Goal: Task Accomplishment & Management: Use online tool/utility

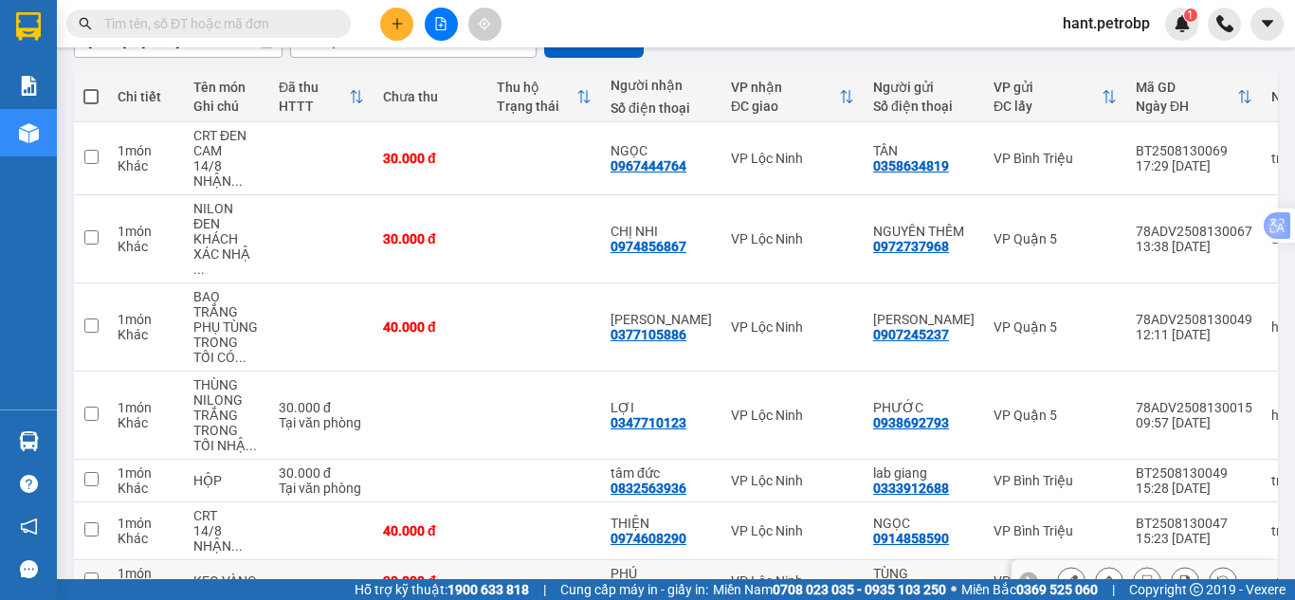
scroll to position [194, 0]
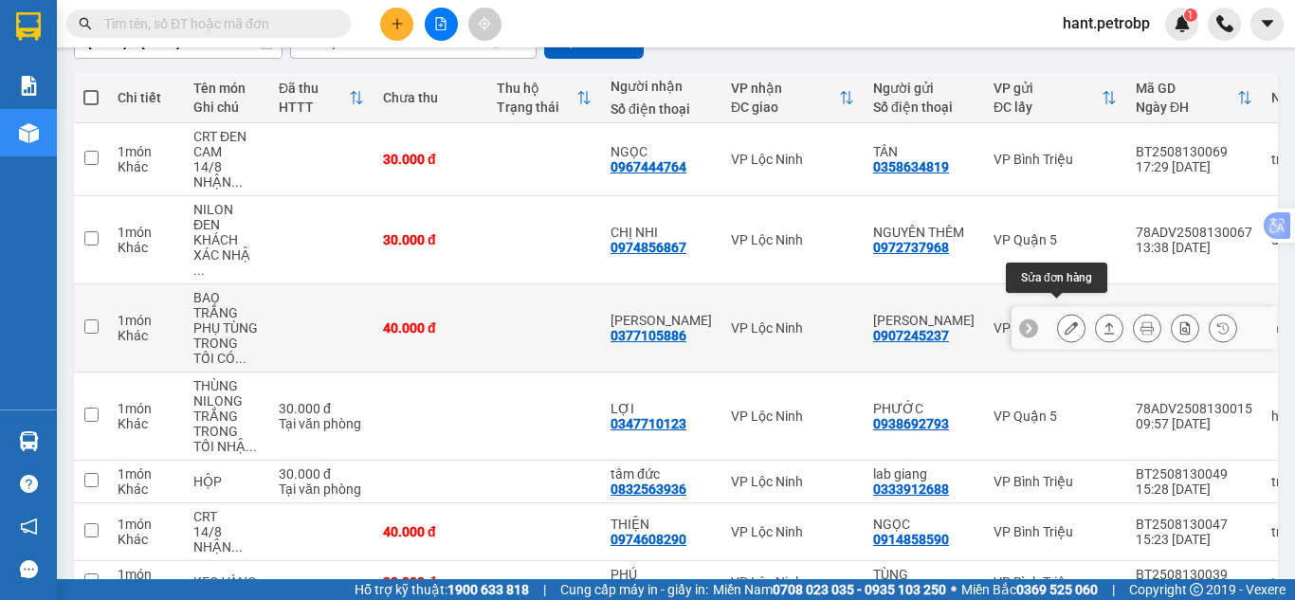
click at [1064, 321] on icon at bounding box center [1070, 327] width 13 height 13
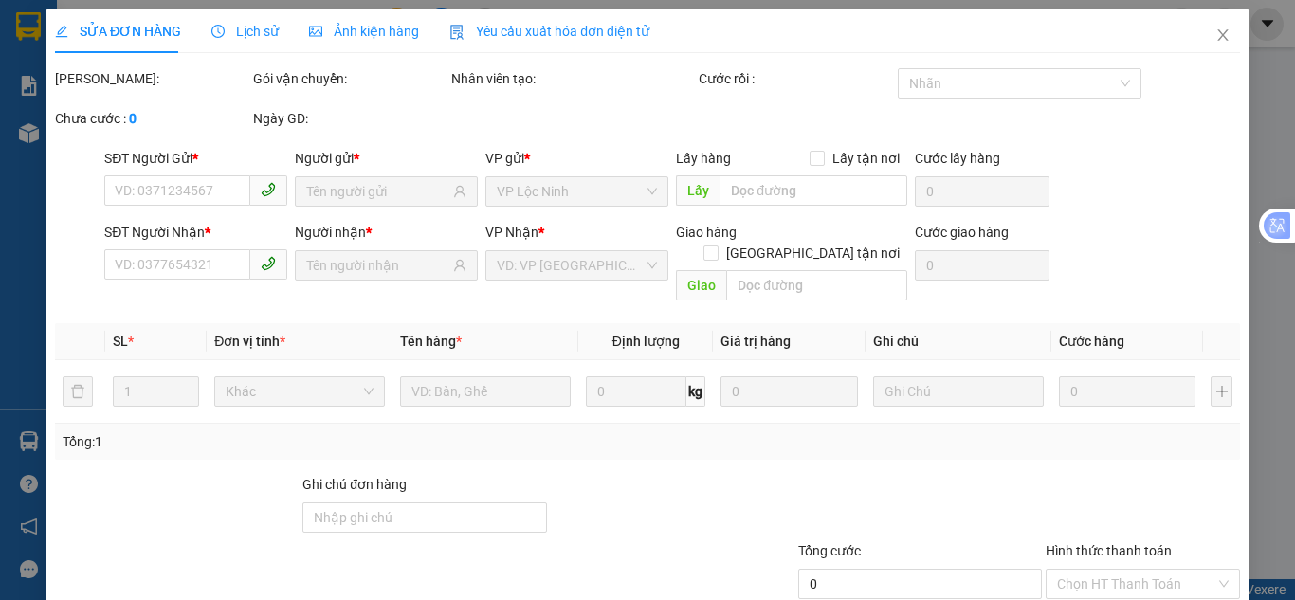
type input "0907245237"
type input "[PERSON_NAME]"
type input "0377105886"
type input "[PERSON_NAME]"
type input "40.000"
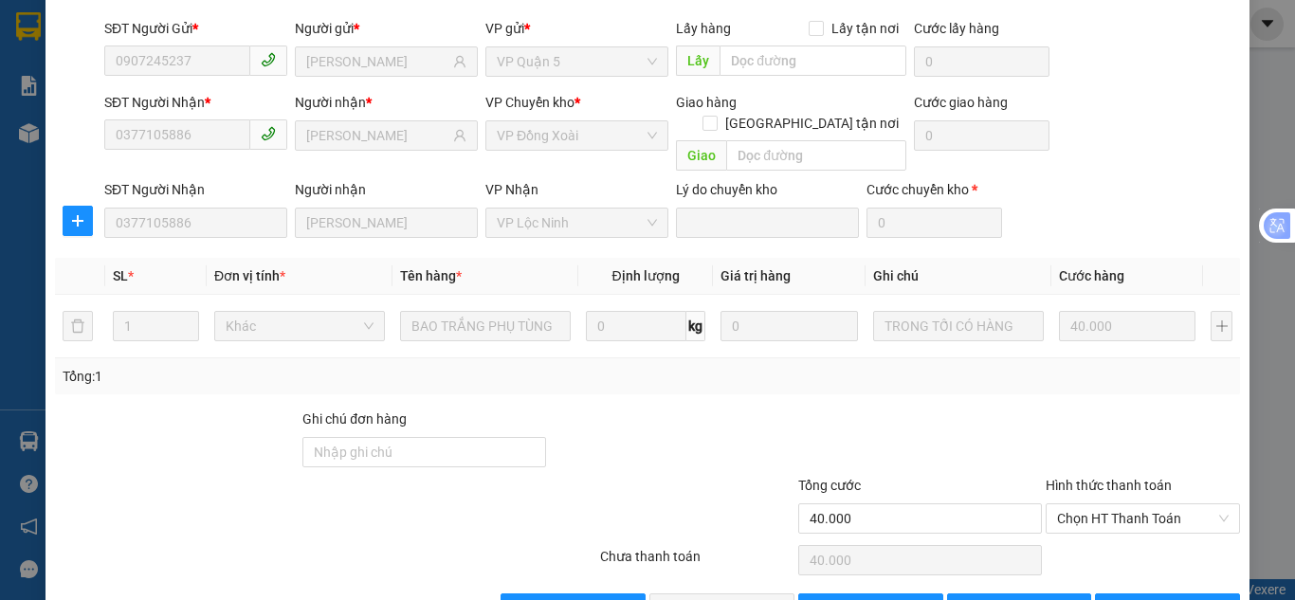
scroll to position [170, 0]
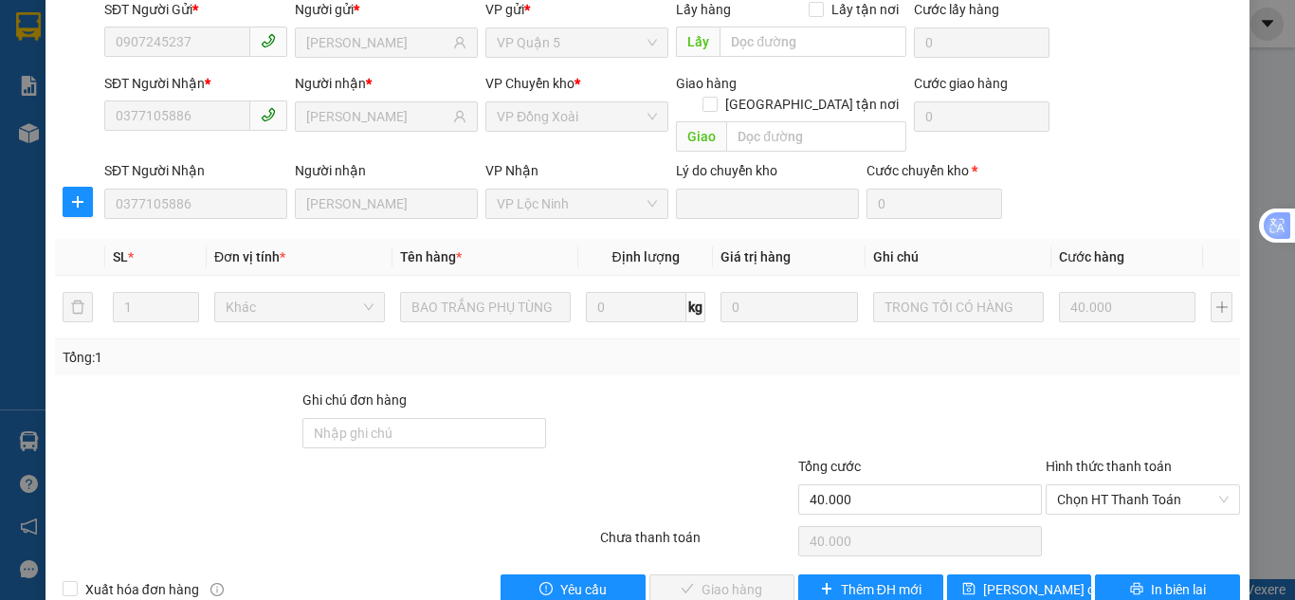
drag, startPoint x: 1101, startPoint y: 458, endPoint x: 1094, endPoint y: 474, distance: 17.8
click at [1101, 485] on span "Chọn HT Thanh Toán" at bounding box center [1143, 499] width 172 height 28
drag, startPoint x: 1094, startPoint y: 474, endPoint x: 932, endPoint y: 521, distance: 168.9
click at [1080, 499] on div "Tại văn phòng" at bounding box center [1131, 495] width 170 height 21
type input "0"
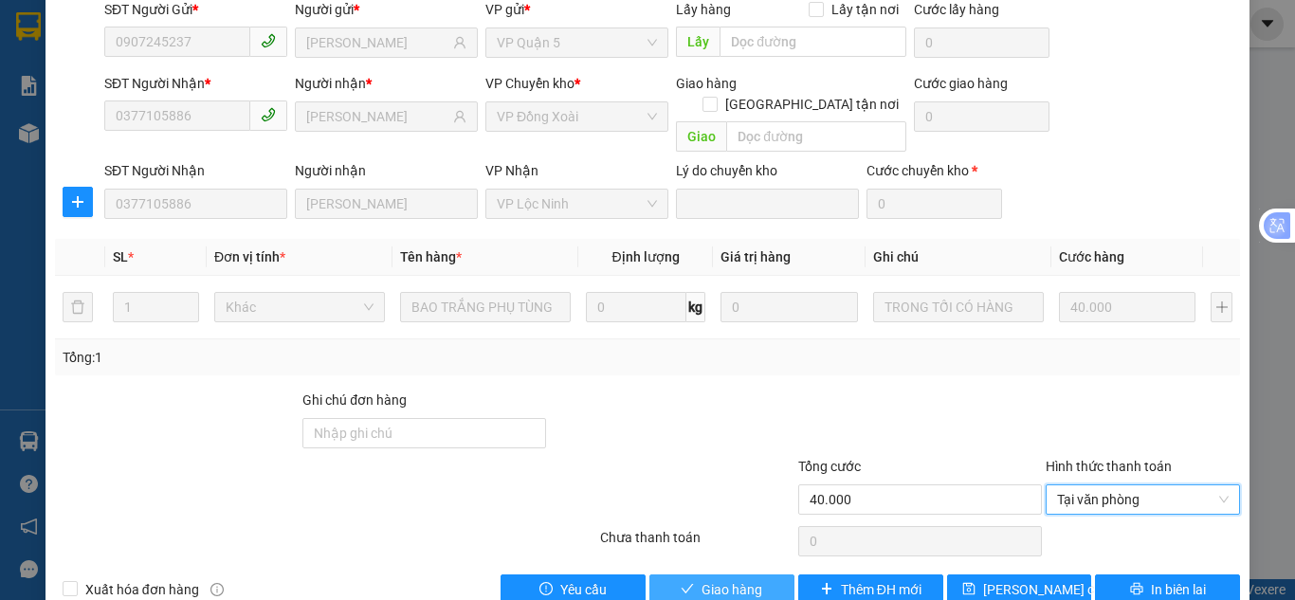
click at [708, 579] on span "Giao hàng" at bounding box center [731, 589] width 61 height 21
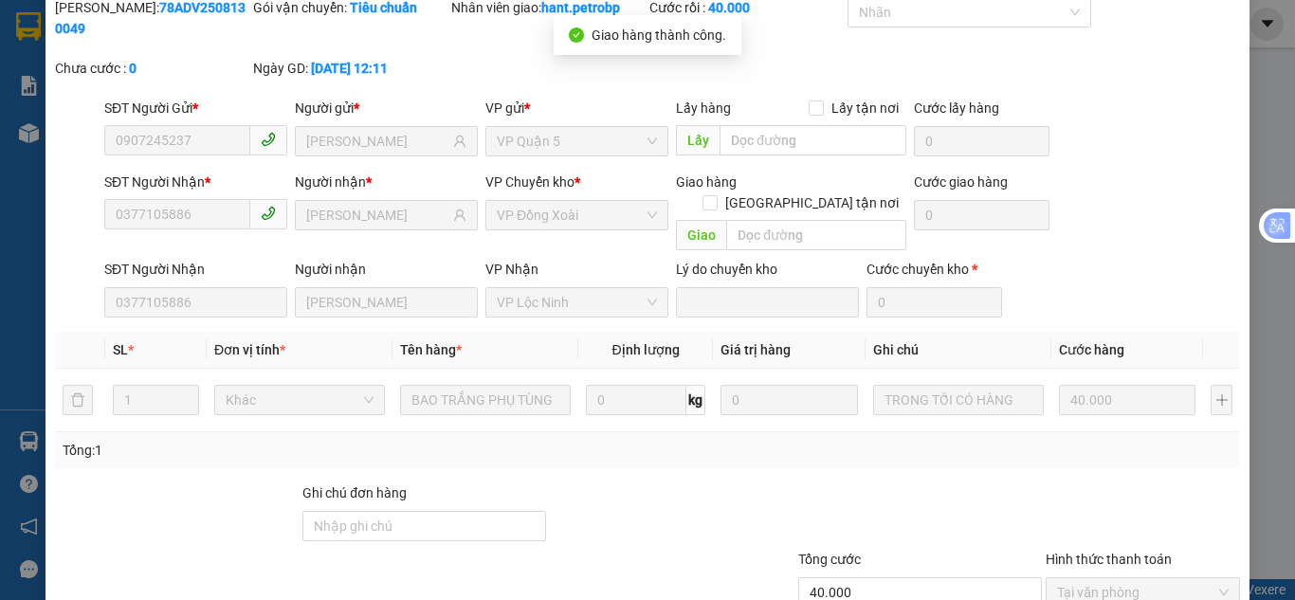
scroll to position [0, 0]
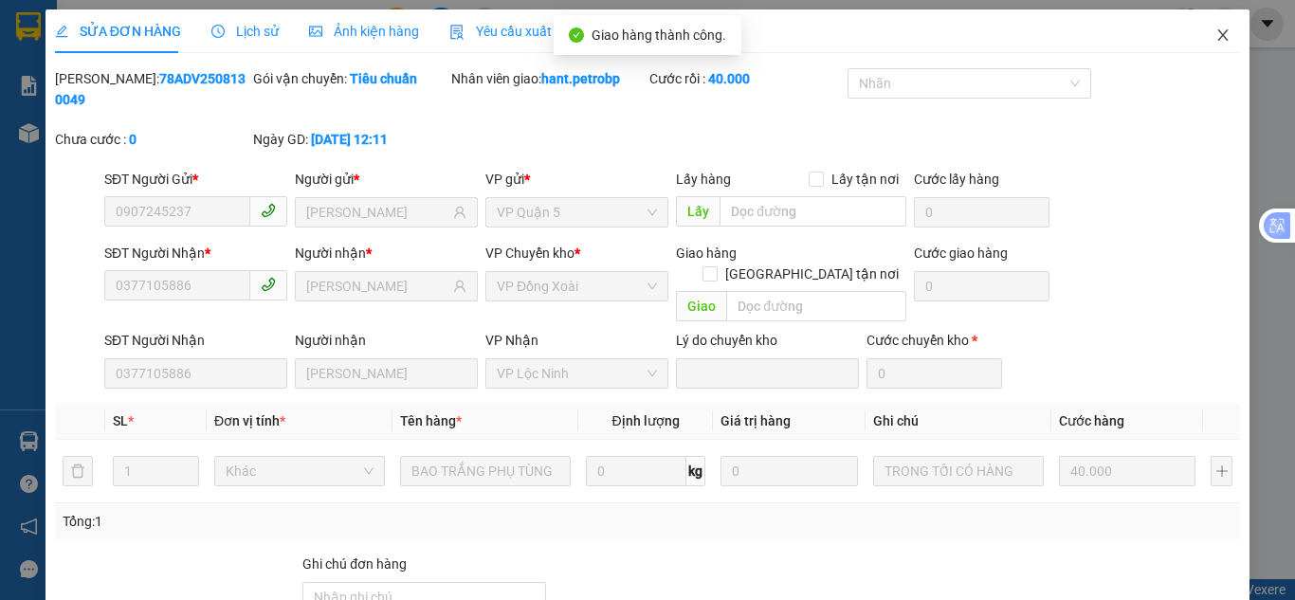
click at [1215, 31] on icon "close" at bounding box center [1222, 34] width 15 height 15
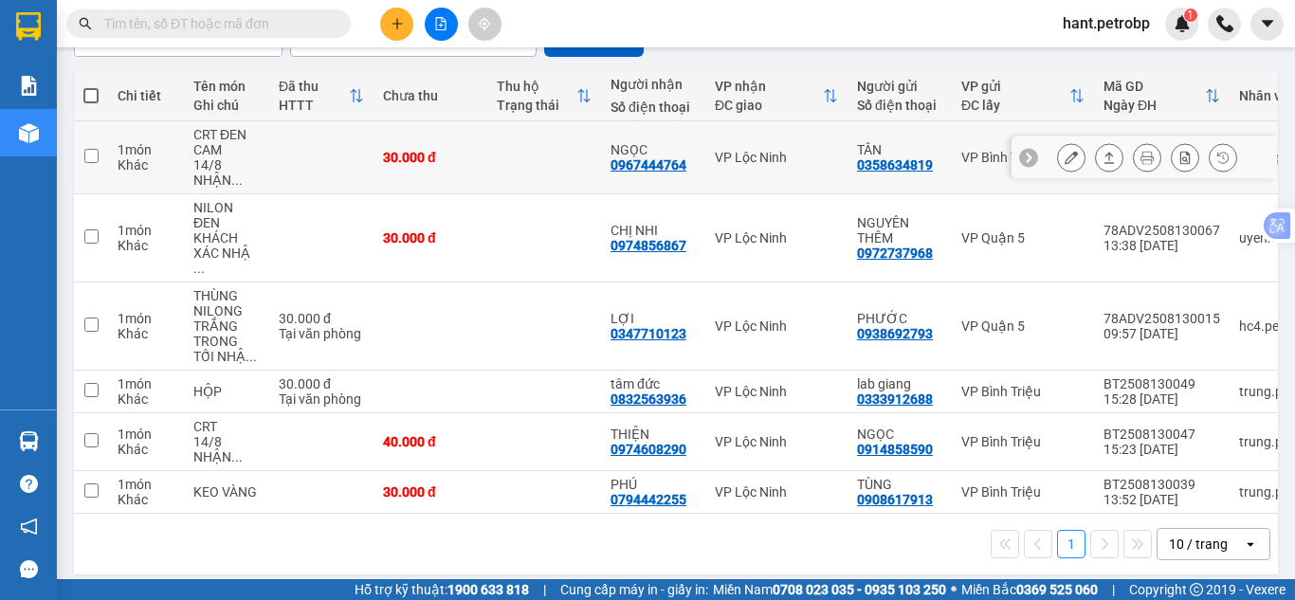
scroll to position [201, 0]
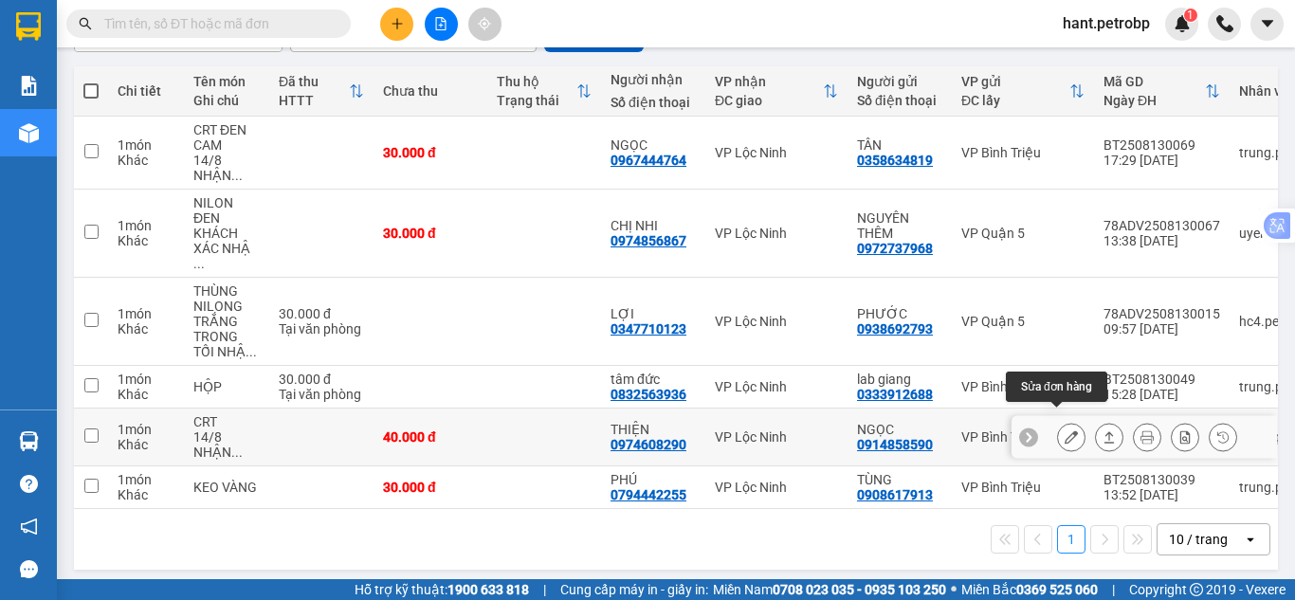
click at [1064, 430] on icon at bounding box center [1070, 436] width 13 height 13
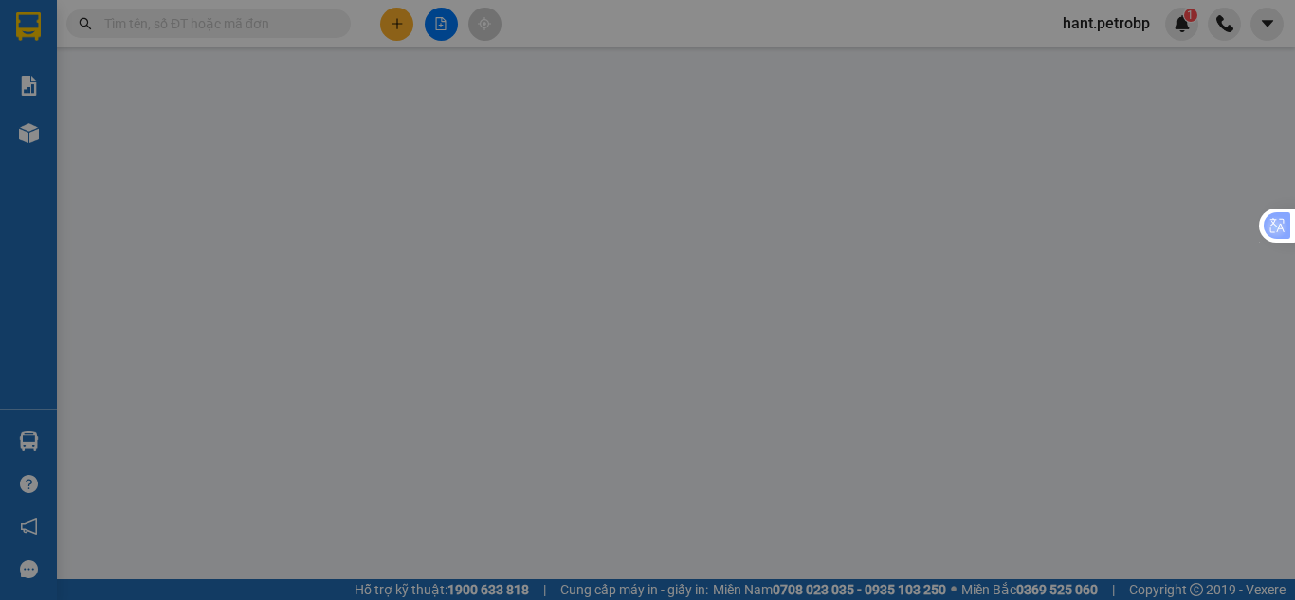
type input "0914858590"
type input "NGỌC"
type input "0974608290"
type input "THIỆN"
type input "40.000"
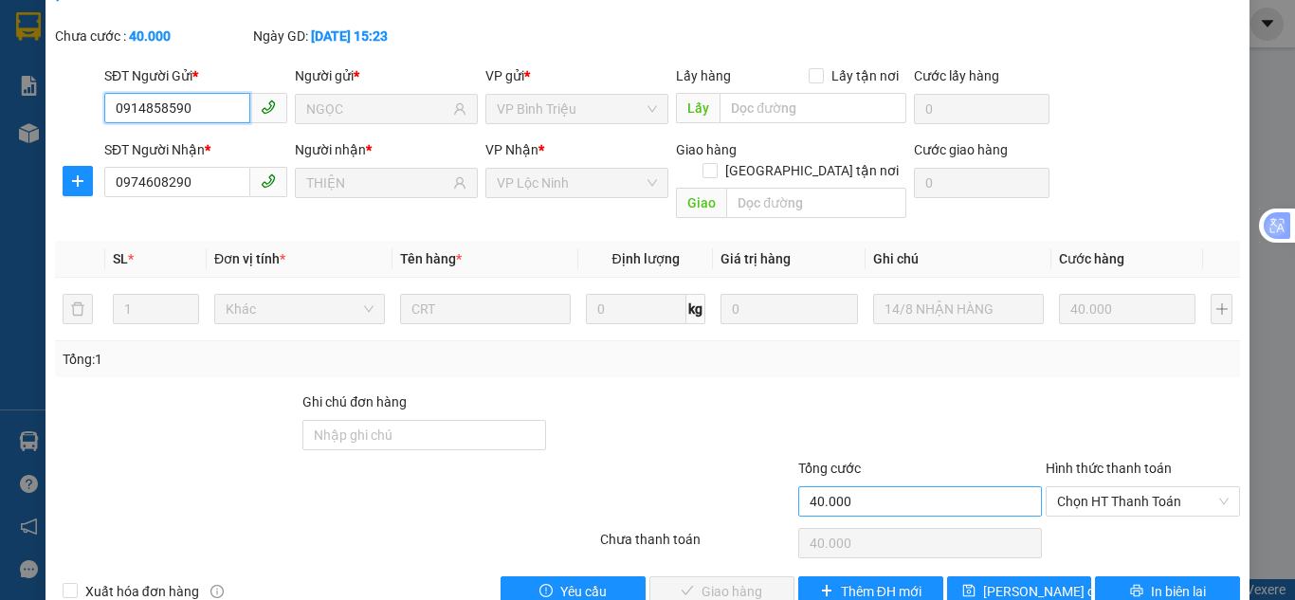
scroll to position [105, 0]
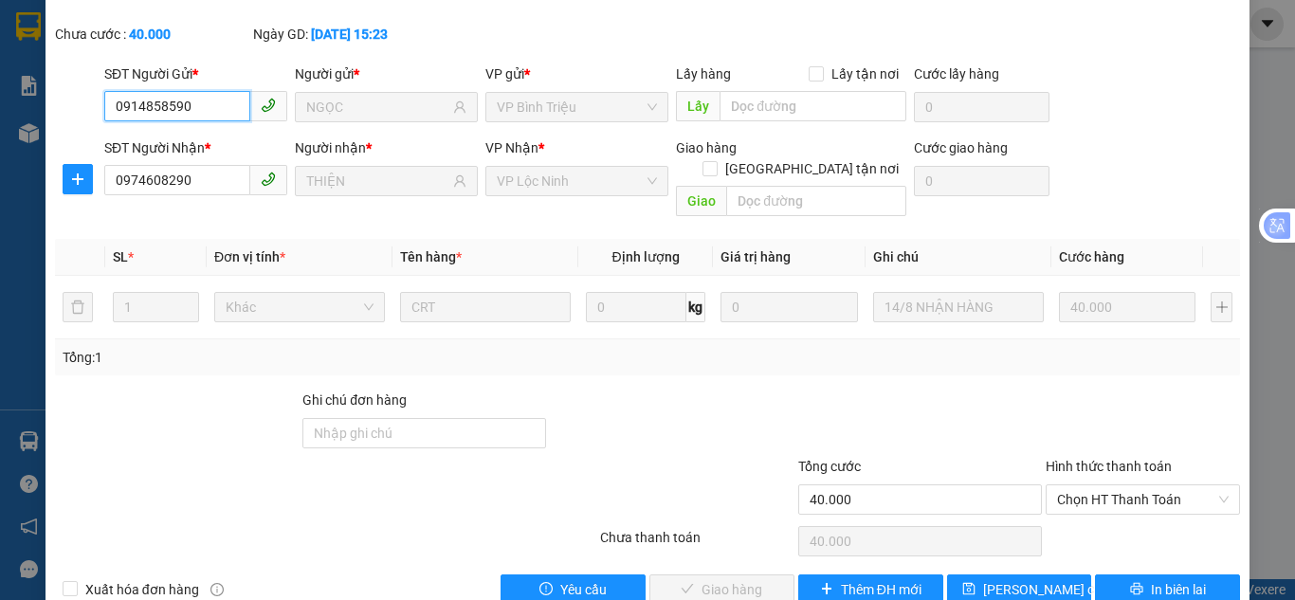
drag, startPoint x: 1101, startPoint y: 467, endPoint x: 1093, endPoint y: 485, distance: 19.9
click at [1100, 484] on div "Chọn HT Thanh Toán" at bounding box center [1142, 499] width 194 height 30
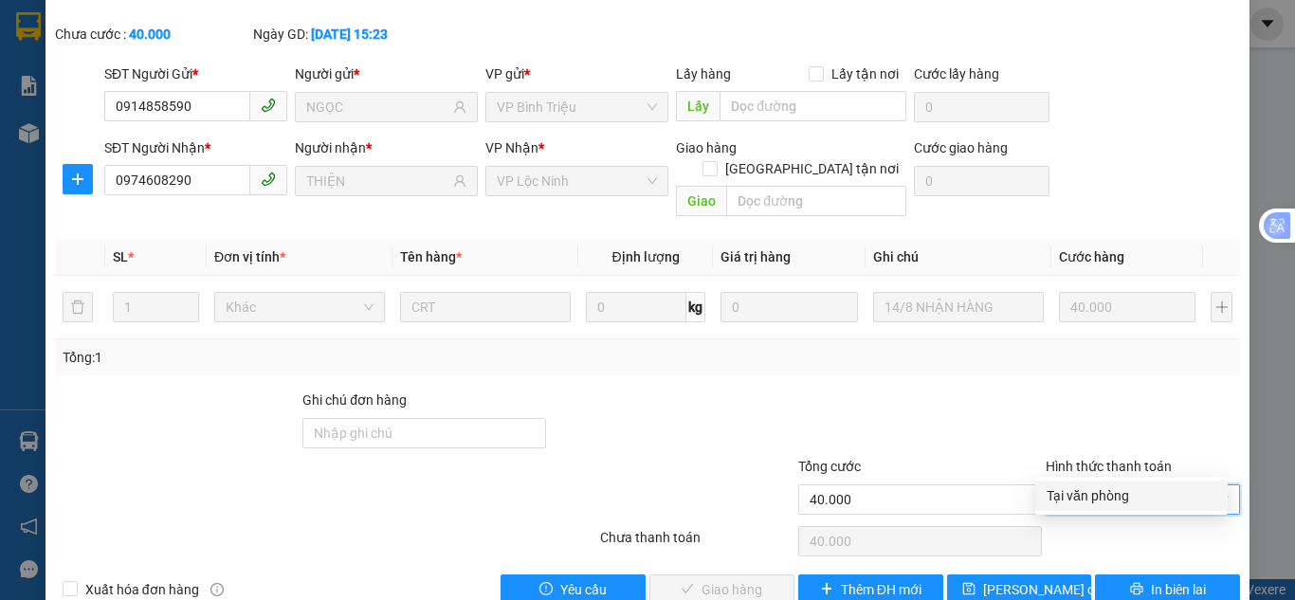
drag, startPoint x: 1093, startPoint y: 485, endPoint x: 1068, endPoint y: 499, distance: 28.0
click at [1083, 499] on div "Tại văn phòng" at bounding box center [1131, 495] width 170 height 21
type input "0"
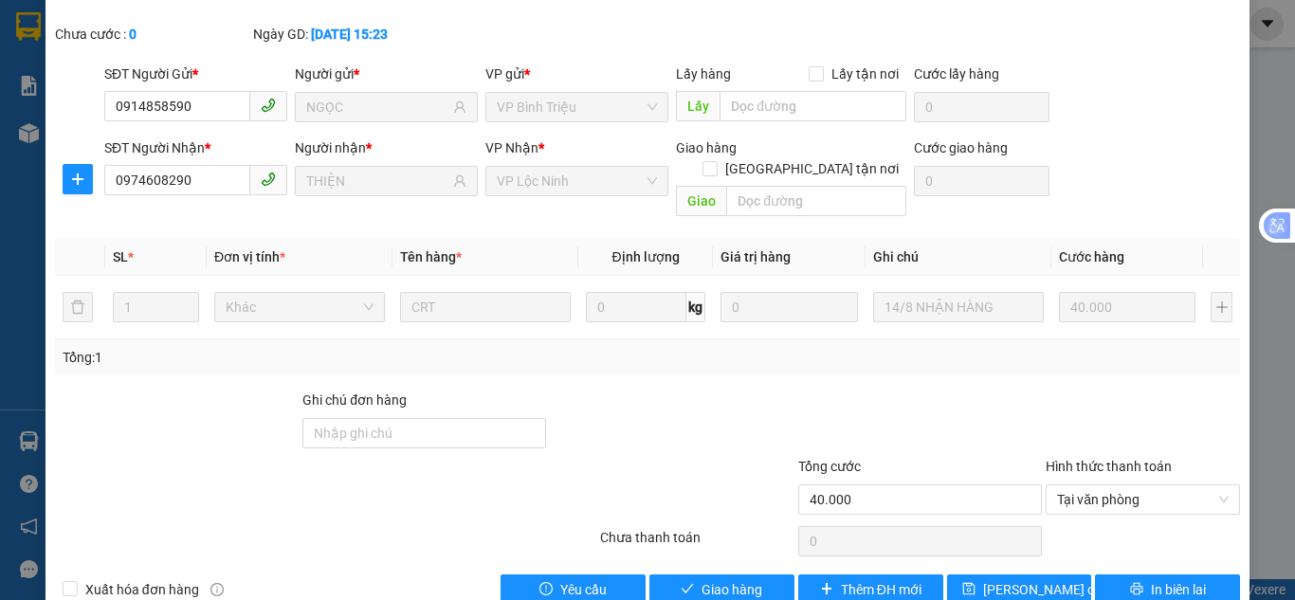
click at [707, 567] on div "SỬA ĐƠN HÀNG Lịch sử Ảnh kiện hàng Yêu cầu xuất hóa đơn điện tử Total Paid Fee …" at bounding box center [647, 261] width 1204 height 715
click at [721, 579] on span "Giao hàng" at bounding box center [731, 589] width 61 height 21
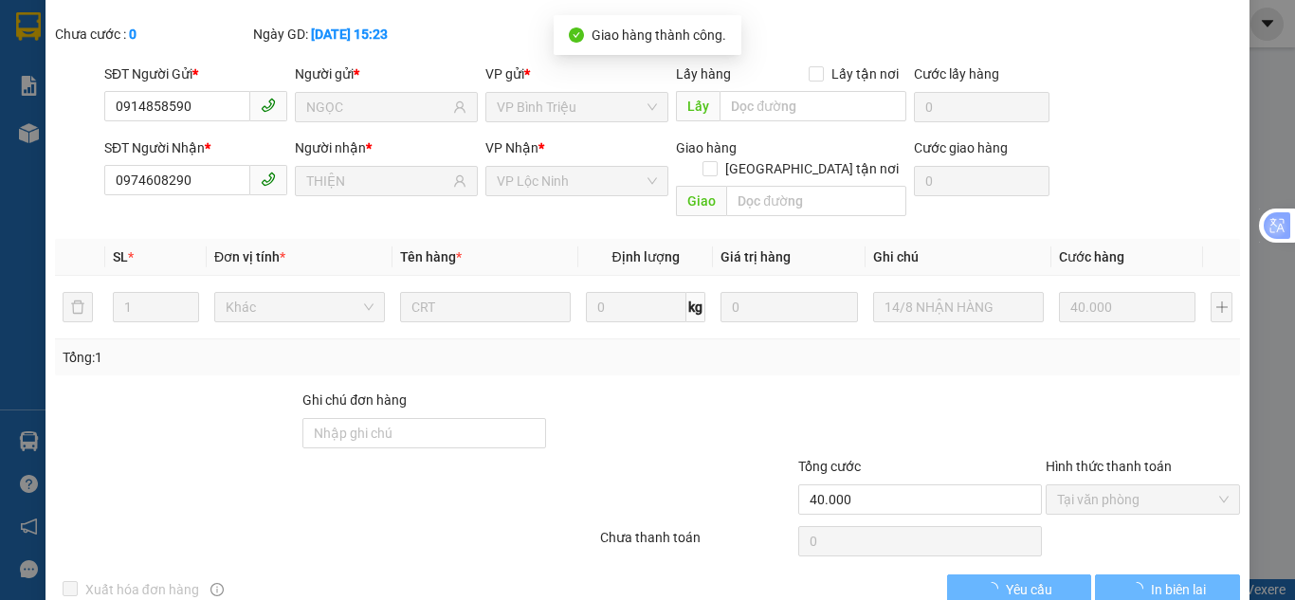
scroll to position [0, 0]
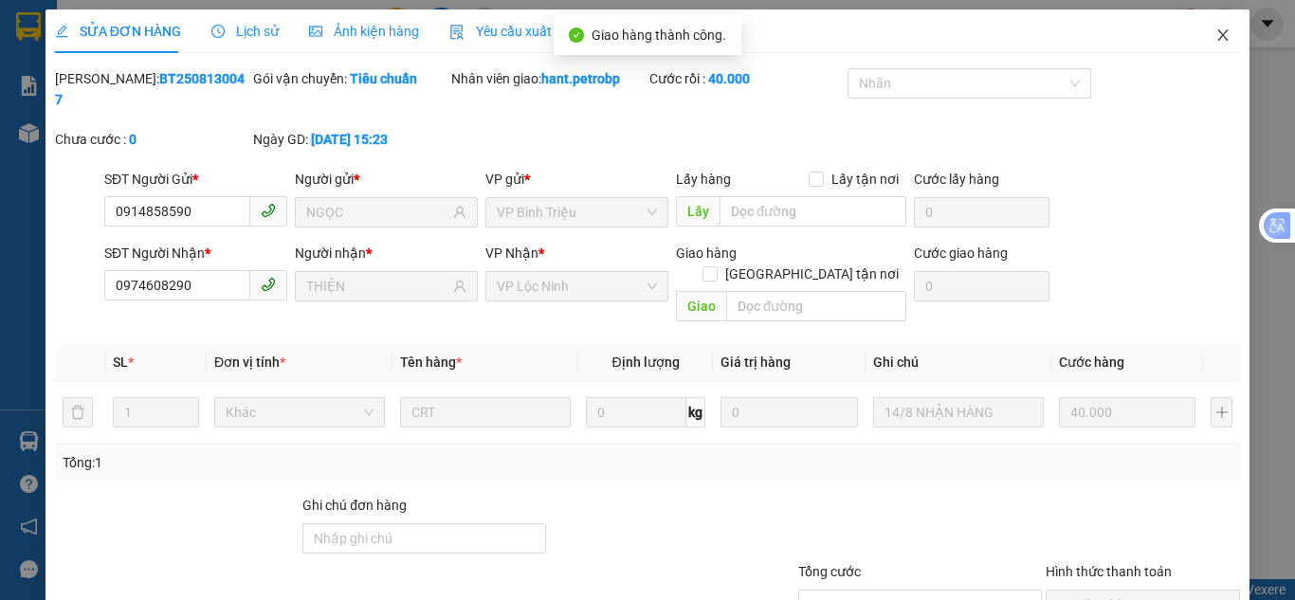
click at [1215, 39] on icon "close" at bounding box center [1222, 34] width 15 height 15
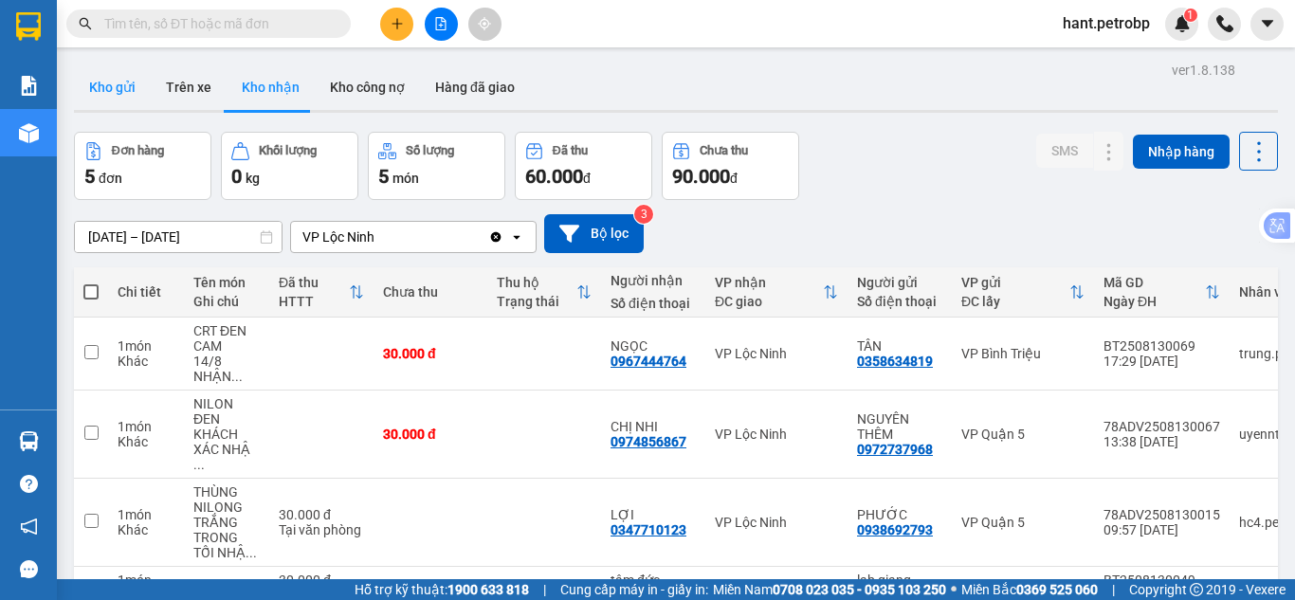
click at [126, 85] on button "Kho gửi" at bounding box center [112, 86] width 77 height 45
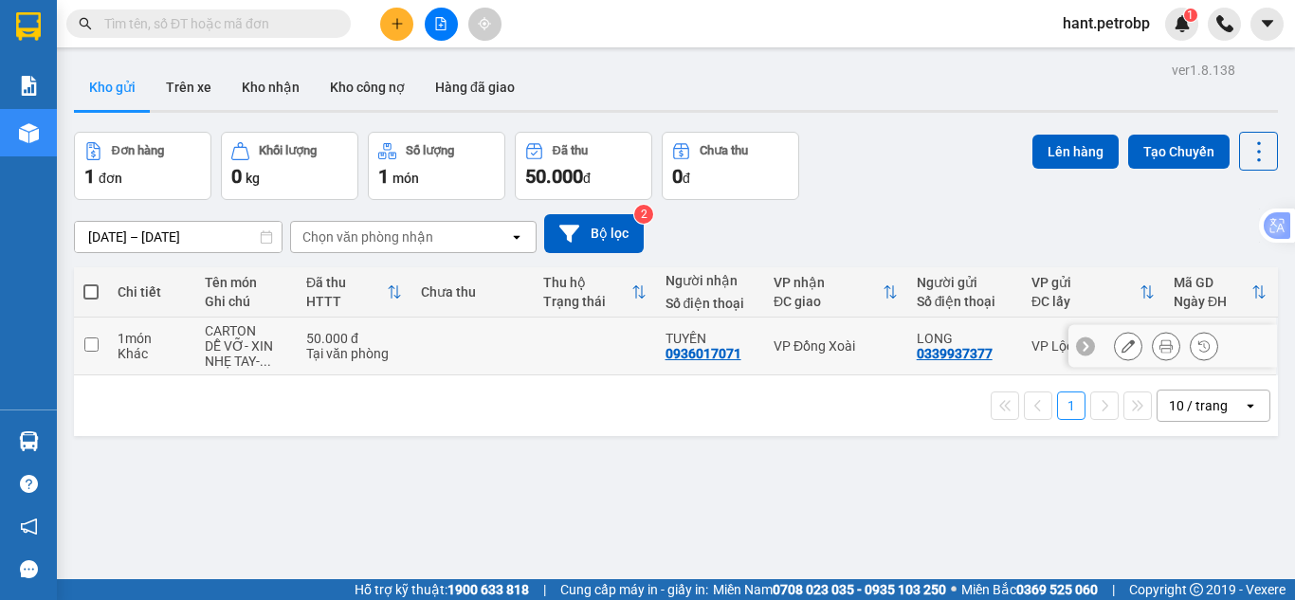
click at [84, 350] on input "checkbox" at bounding box center [91, 344] width 14 height 14
checkbox input "true"
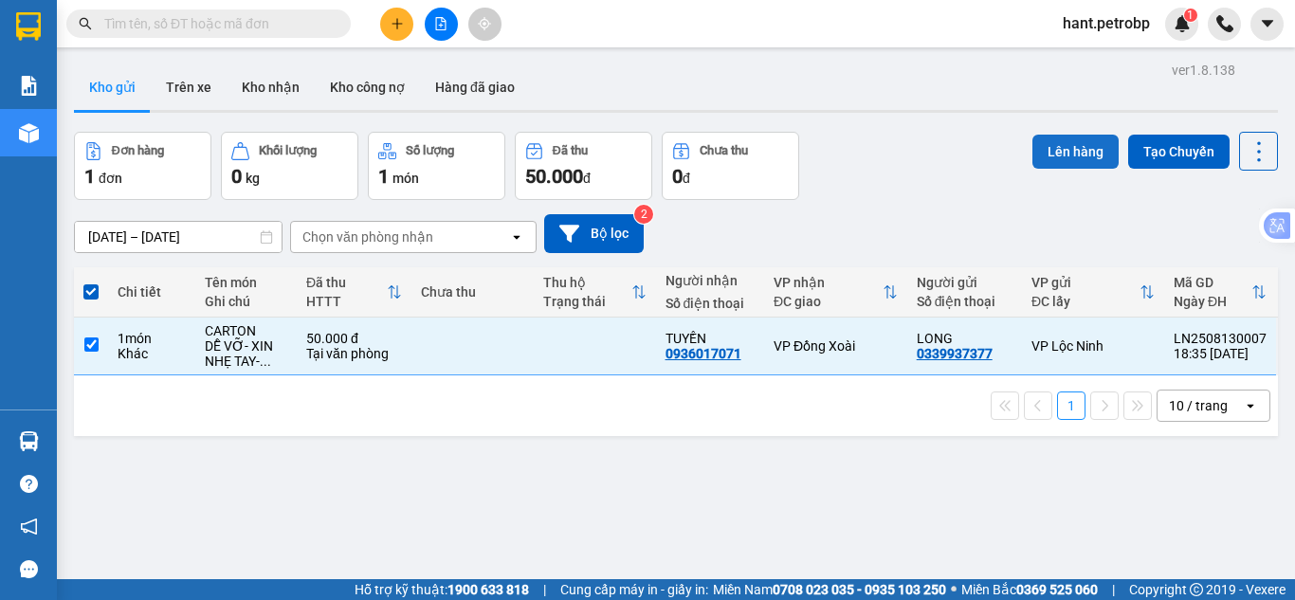
click at [1067, 152] on button "Lên hàng" at bounding box center [1075, 152] width 86 height 34
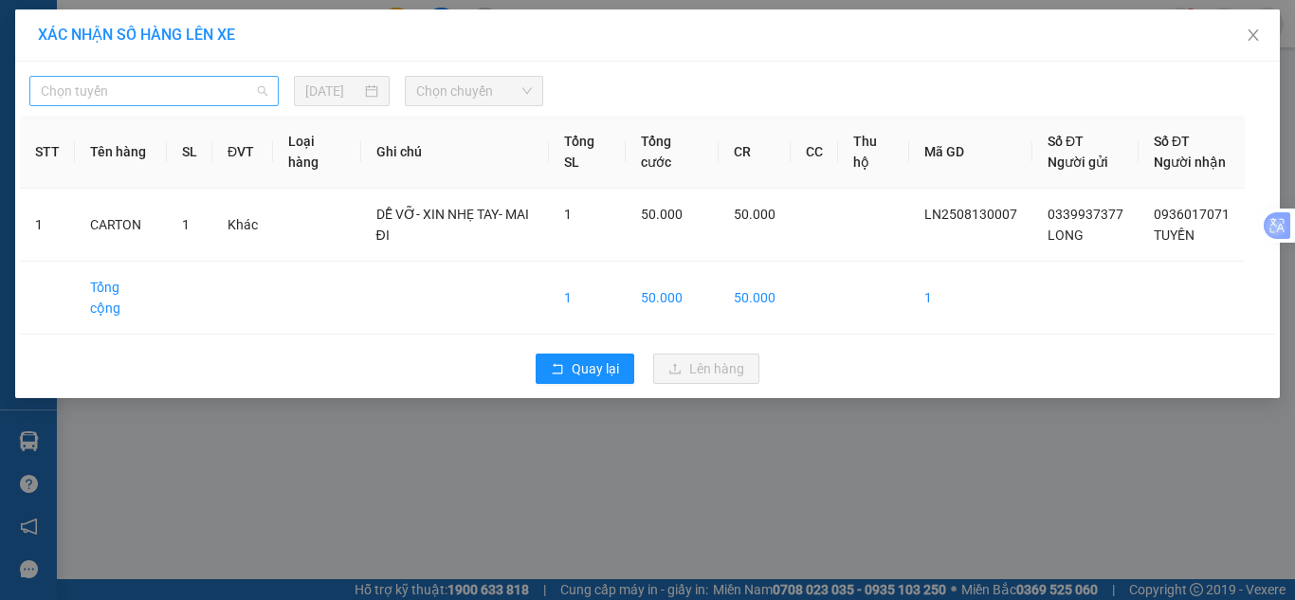
click at [249, 91] on span "Chọn tuyến" at bounding box center [154, 91] width 227 height 28
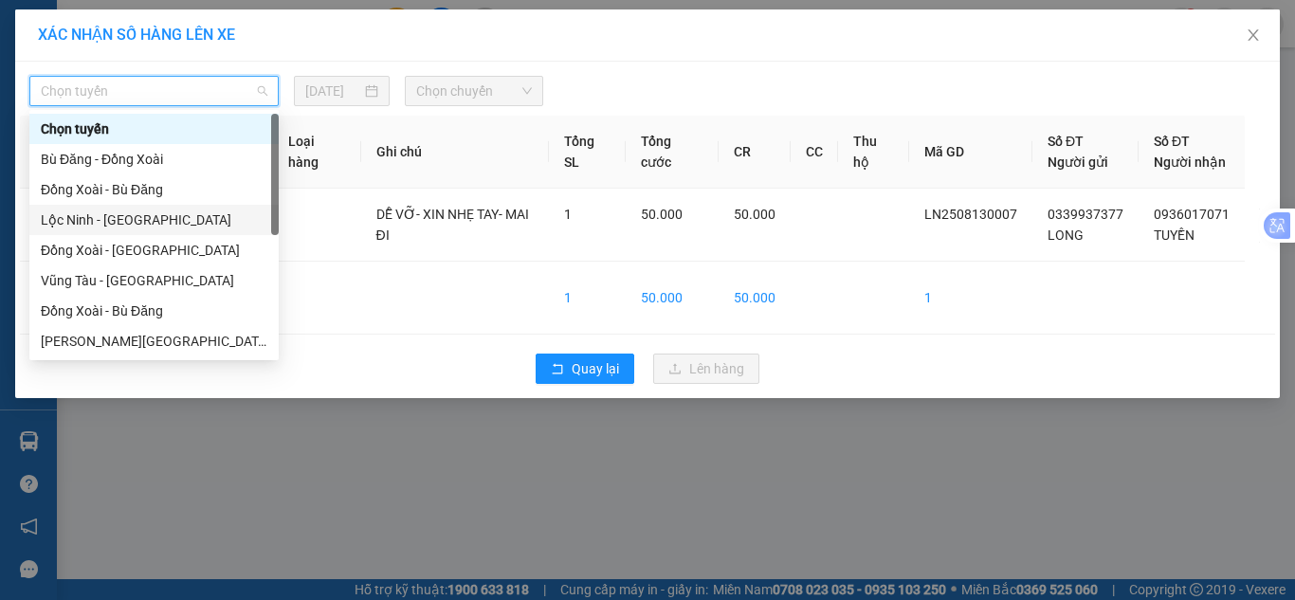
click at [154, 222] on div "Lộc Ninh - [GEOGRAPHIC_DATA]" at bounding box center [154, 219] width 227 height 21
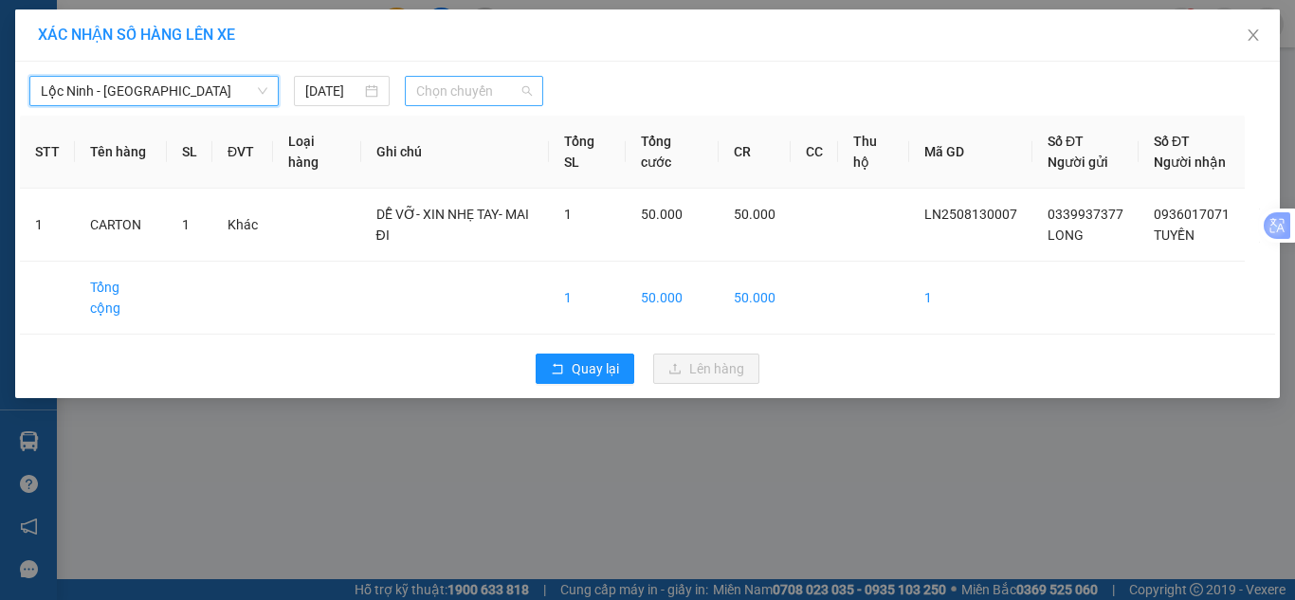
click at [476, 94] on span "Chọn chuyến" at bounding box center [474, 91] width 117 height 28
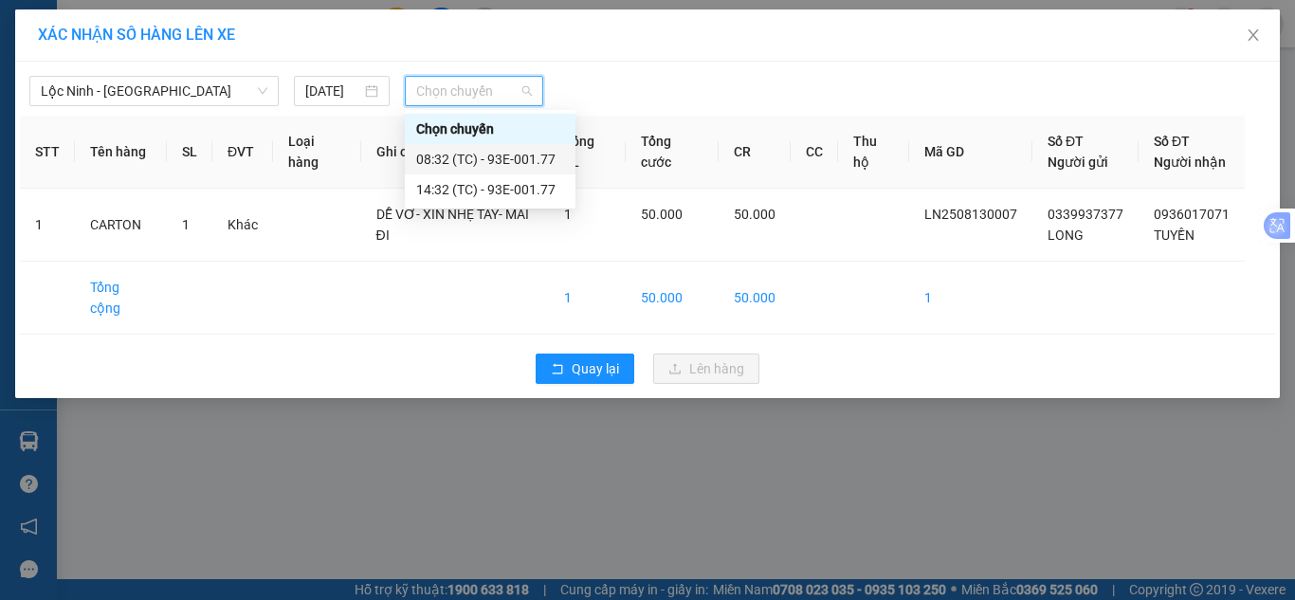
click at [459, 162] on div "08:32 (TC) - 93E-001.77" at bounding box center [490, 159] width 148 height 21
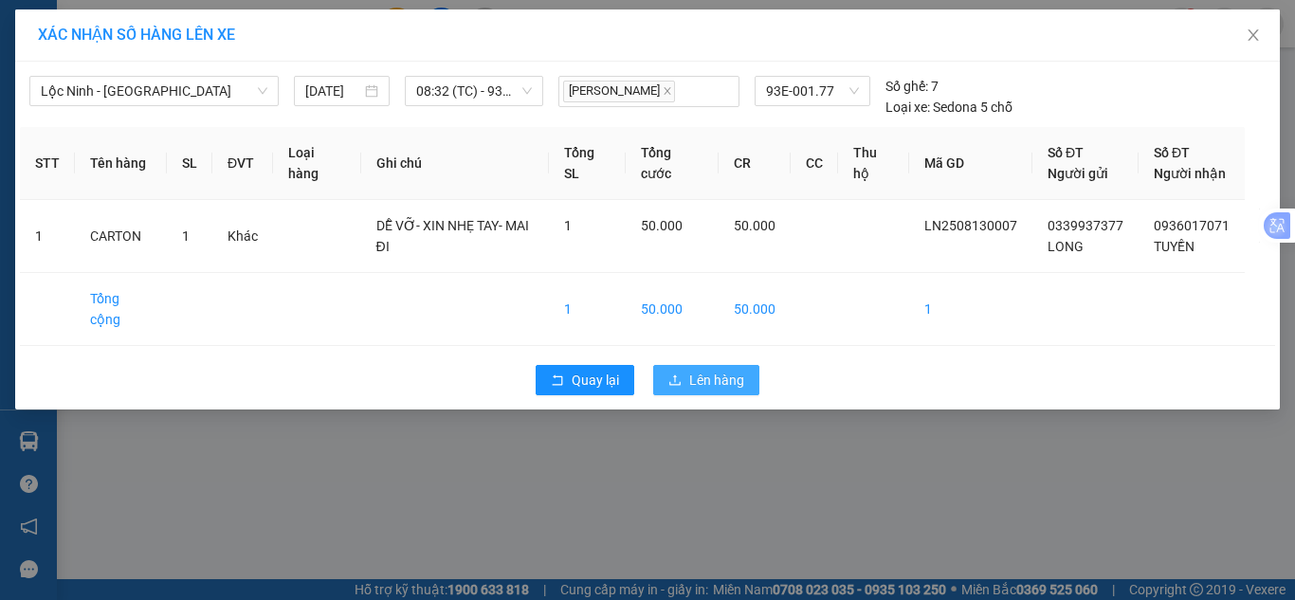
click at [721, 370] on span "Lên hàng" at bounding box center [716, 380] width 55 height 21
